Goal: Contribute content

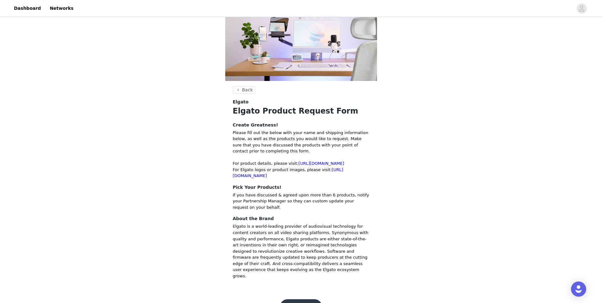
scroll to position [52, 0]
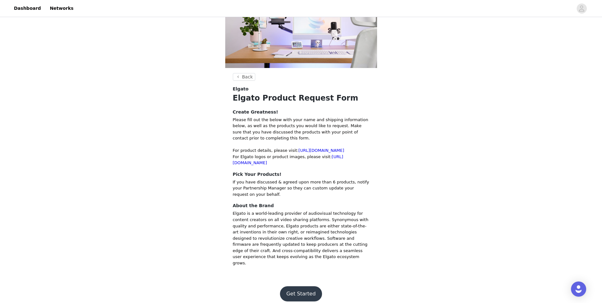
click at [293, 287] on button "Get Started" at bounding box center [301, 293] width 42 height 15
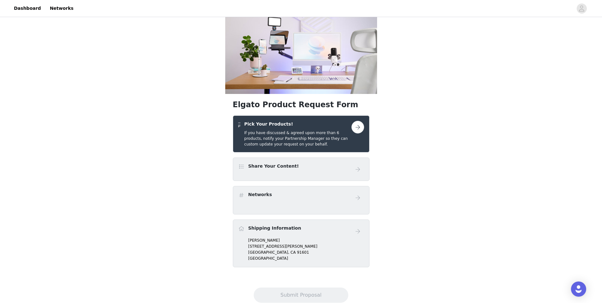
scroll to position [32, 0]
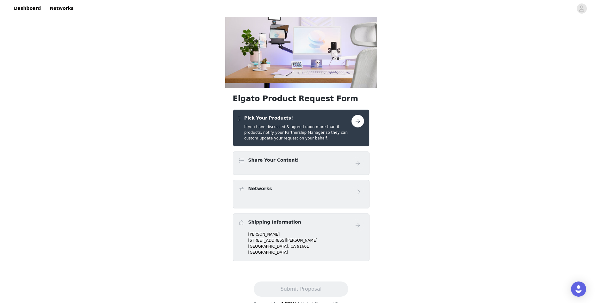
click at [289, 165] on div "Share Your Content!" at bounding box center [294, 161] width 113 height 9
click at [277, 157] on h4 "Share Your Content!" at bounding box center [273, 160] width 51 height 7
click at [237, 166] on div "Share Your Content!" at bounding box center [301, 162] width 137 height 23
click at [241, 159] on span at bounding box center [241, 161] width 6 height 8
click at [247, 187] on div "Networks" at bounding box center [294, 189] width 113 height 9
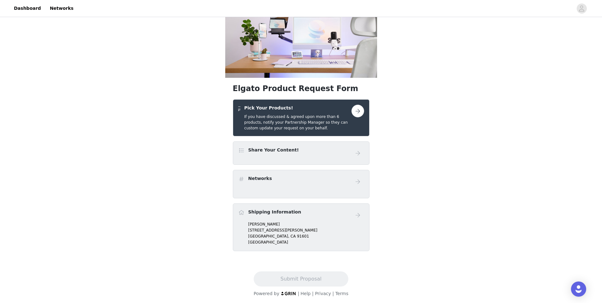
scroll to position [43, 0]
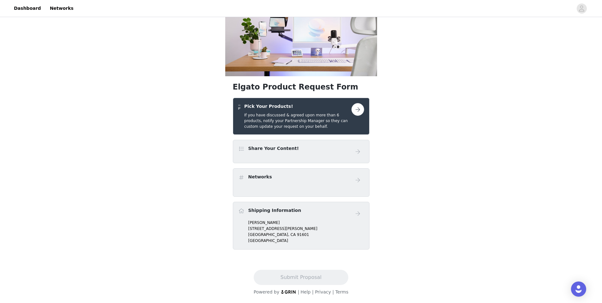
click at [270, 116] on h5 "If you have discussed & agreed upon more than 6 products, notify your Partnersh…" at bounding box center [297, 120] width 107 height 17
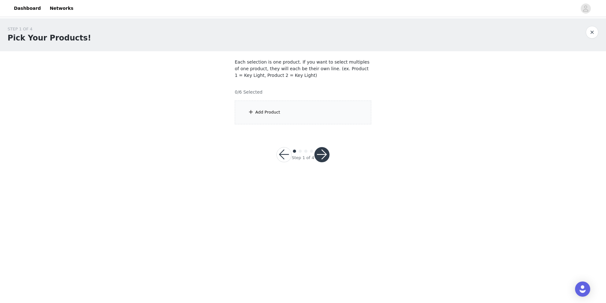
click at [286, 113] on div "Add Product" at bounding box center [303, 113] width 137 height 24
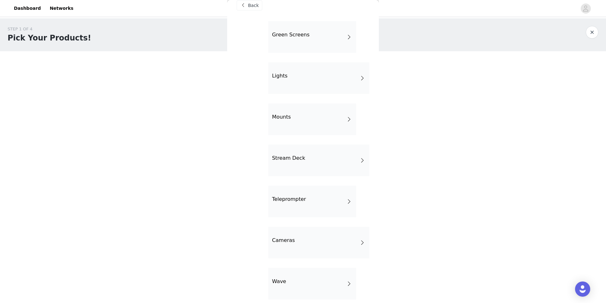
scroll to position [32, 0]
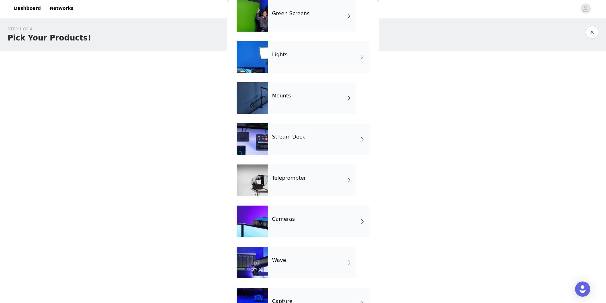
click at [283, 138] on h4 "Stream Deck" at bounding box center [288, 137] width 33 height 6
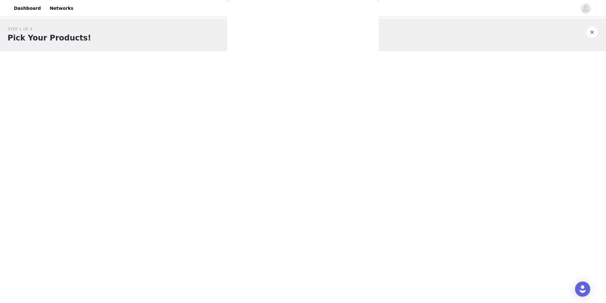
scroll to position [0, 0]
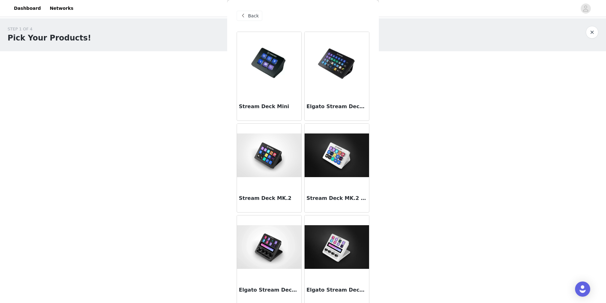
click at [337, 75] on img at bounding box center [337, 63] width 64 height 45
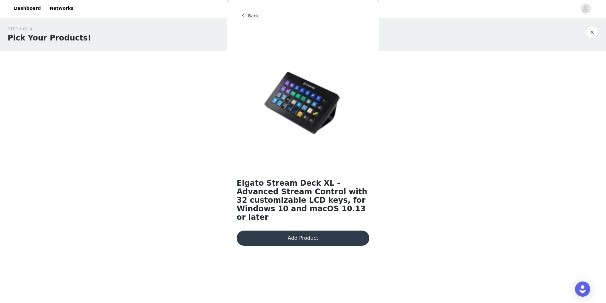
click at [249, 18] on span "Back" at bounding box center [253, 16] width 11 height 7
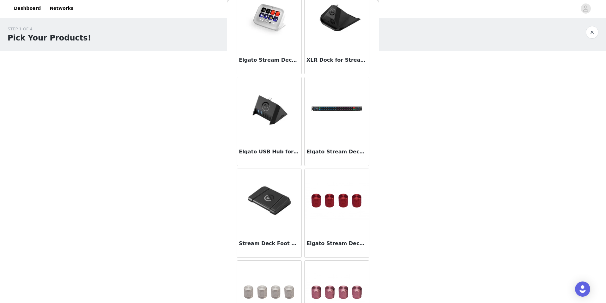
scroll to position [316, 0]
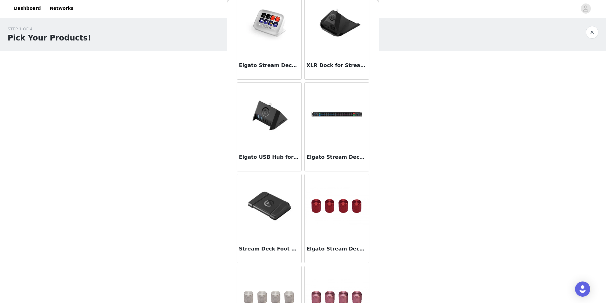
click at [197, 185] on body "Dashboard Networks STEP 1 OF 4 Pick Your Products! Each selection is one produc…" at bounding box center [303, 151] width 606 height 303
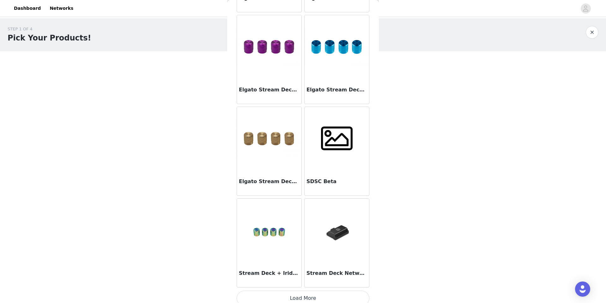
scroll to position [664, 0]
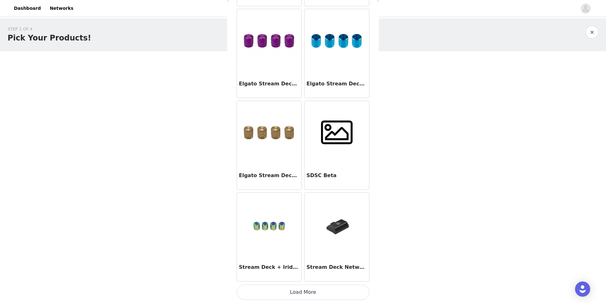
click at [331, 226] on img at bounding box center [337, 224] width 64 height 48
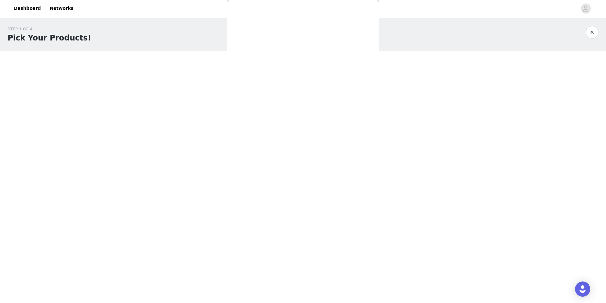
scroll to position [0, 0]
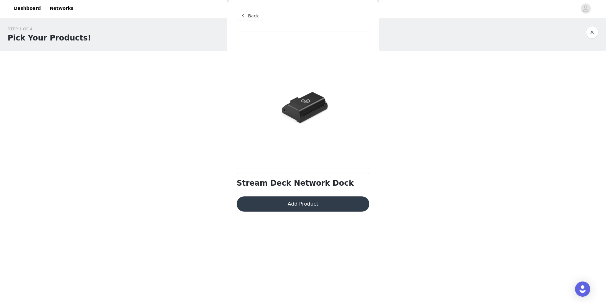
click at [245, 16] on span at bounding box center [243, 16] width 8 height 8
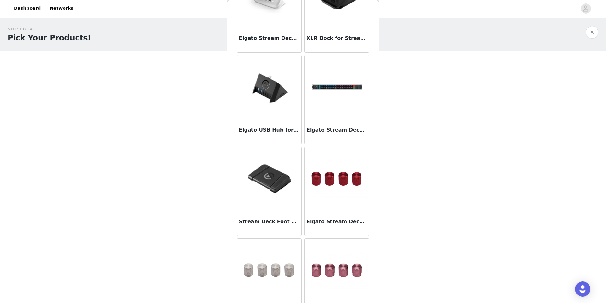
scroll to position [330, 0]
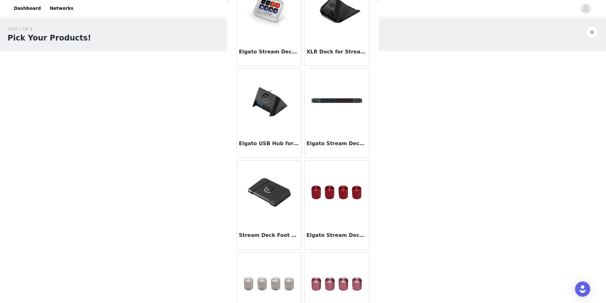
click at [334, 86] on img at bounding box center [337, 101] width 64 height 44
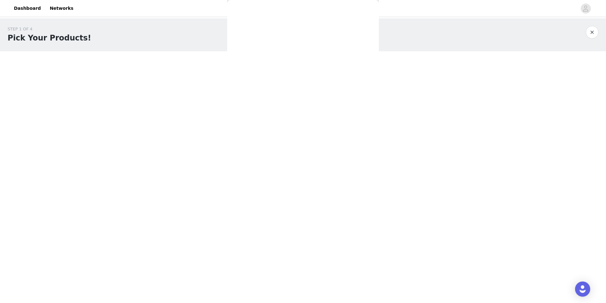
scroll to position [0, 0]
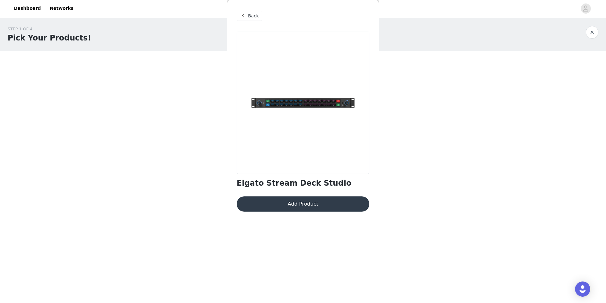
click at [291, 99] on div at bounding box center [303, 103] width 133 height 142
click at [240, 12] on div "Back" at bounding box center [250, 16] width 26 height 10
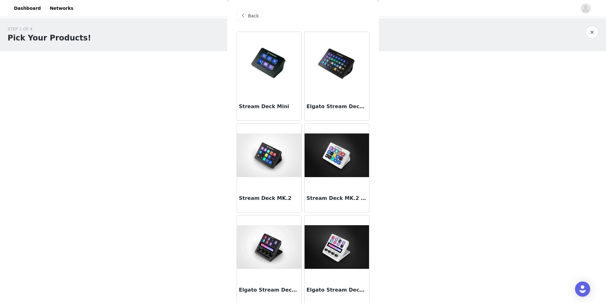
click at [218, 199] on body "Dashboard Networks STEP 1 OF 4 Pick Your Products! Each selection is one produc…" at bounding box center [303, 151] width 606 height 303
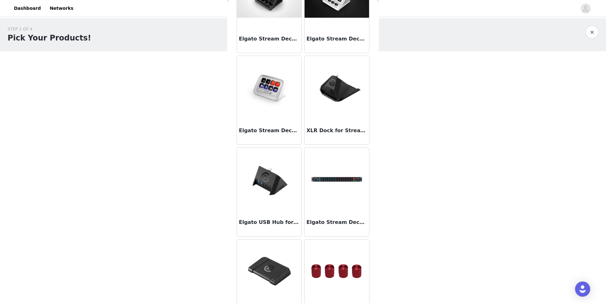
scroll to position [253, 0]
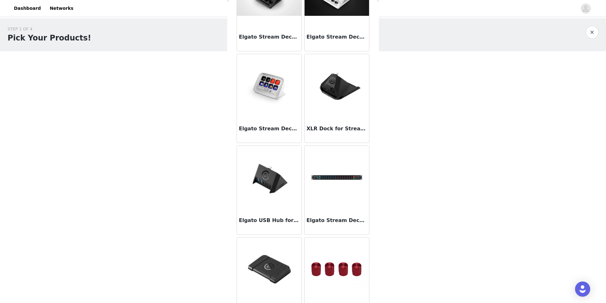
click at [275, 191] on img at bounding box center [269, 177] width 64 height 45
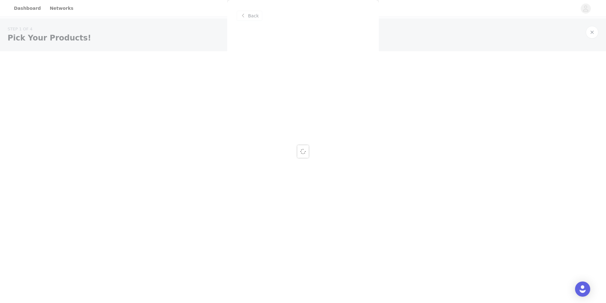
scroll to position [0, 0]
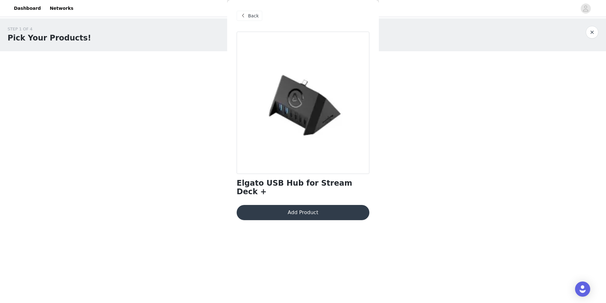
click at [245, 16] on span at bounding box center [243, 16] width 8 height 8
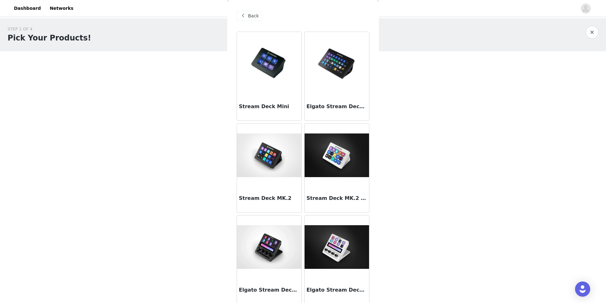
click at [336, 88] on div at bounding box center [337, 63] width 64 height 63
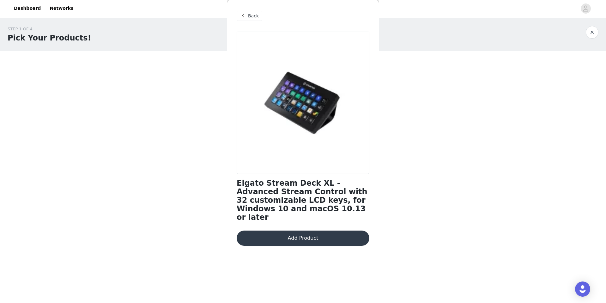
click at [251, 19] on span "Back" at bounding box center [253, 16] width 11 height 7
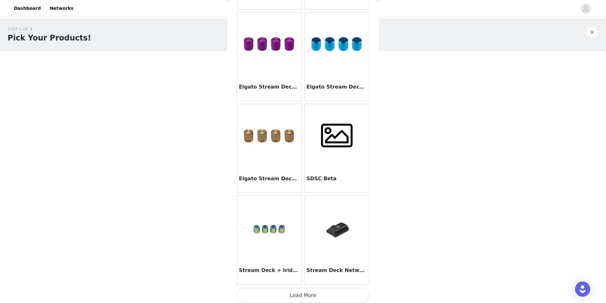
scroll to position [664, 0]
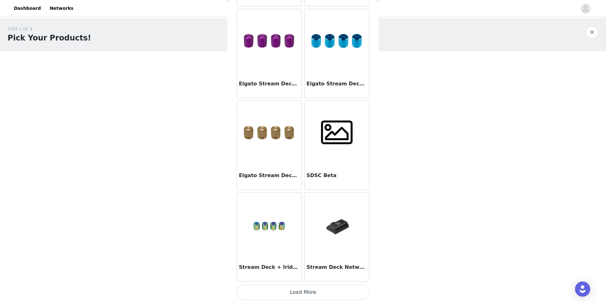
click at [332, 235] on img at bounding box center [337, 224] width 64 height 48
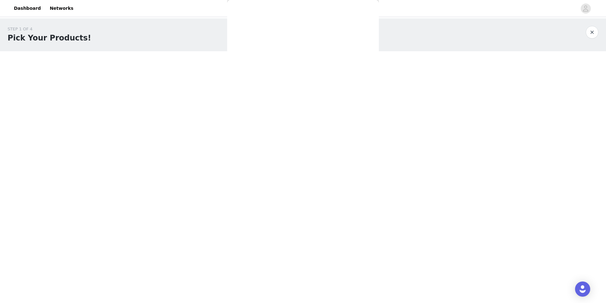
scroll to position [0, 0]
